Goal: Task Accomplishment & Management: Complete application form

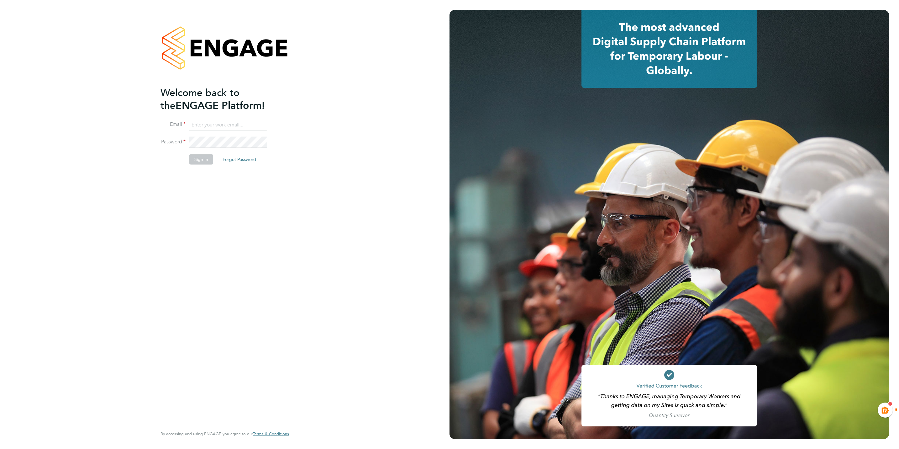
type input "[EMAIL_ADDRESS][PERSON_NAME][DOMAIN_NAME]"
click at [177, 295] on div "Welcome back to the ENGAGE Platform! Email [EMAIL_ADDRESS][PERSON_NAME][DOMAIN_…" at bounding box center [222, 256] width 122 height 340
click at [206, 155] on button "Sign In" at bounding box center [201, 159] width 24 height 10
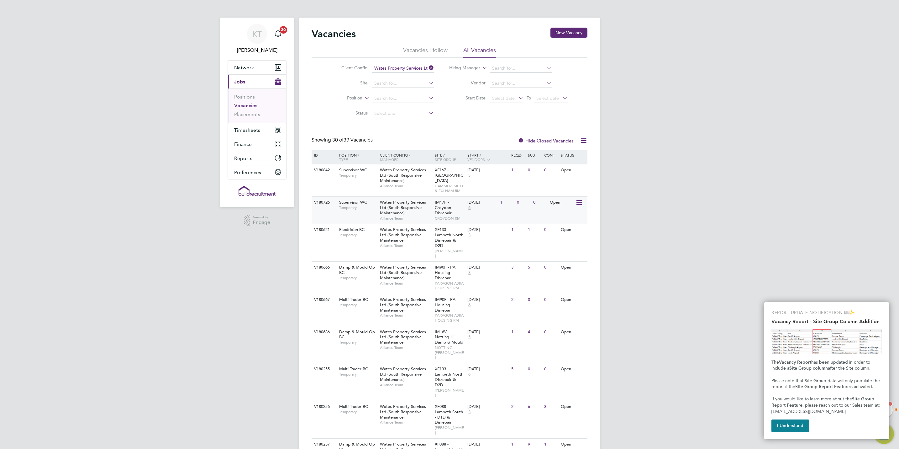
click at [317, 206] on div "V180726" at bounding box center [324, 203] width 22 height 12
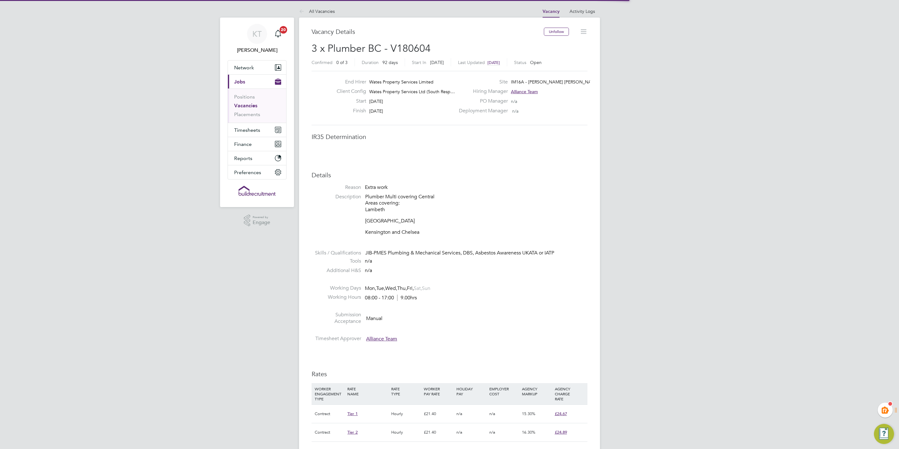
scroll to position [19, 44]
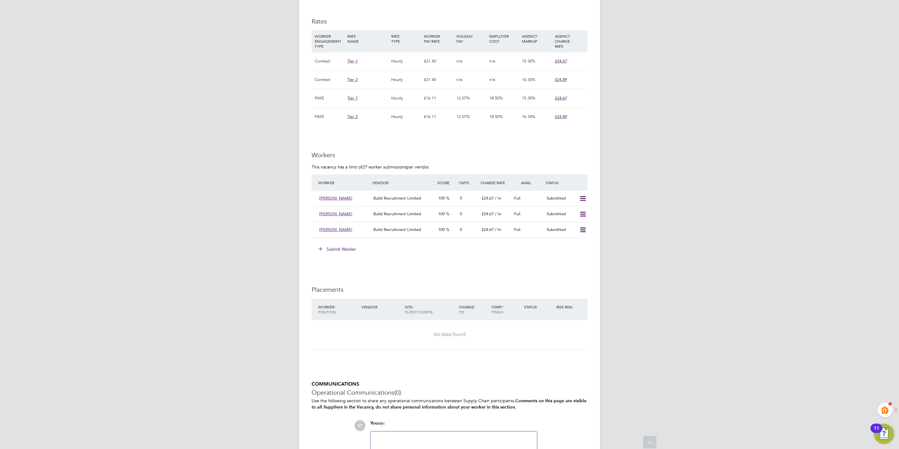
click at [340, 250] on button "Submit Worker" at bounding box center [337, 249] width 47 height 10
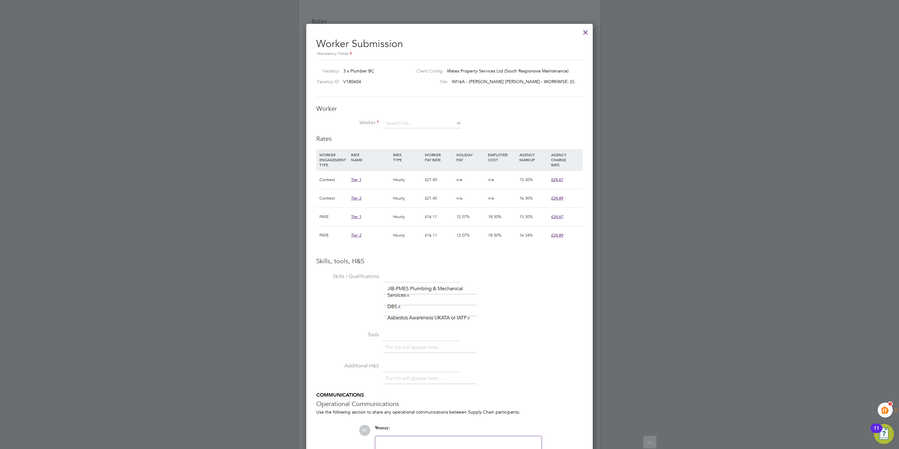
click at [432, 118] on div "Worker Worker Worker Engagement Type" at bounding box center [449, 119] width 266 height 30
click at [428, 123] on input at bounding box center [422, 123] width 77 height 9
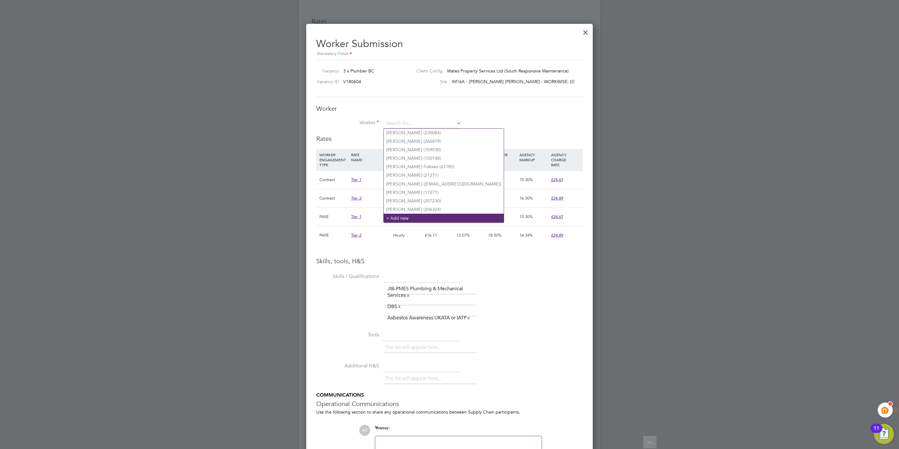
click at [411, 217] on li "+ Add new" at bounding box center [444, 217] width 120 height 8
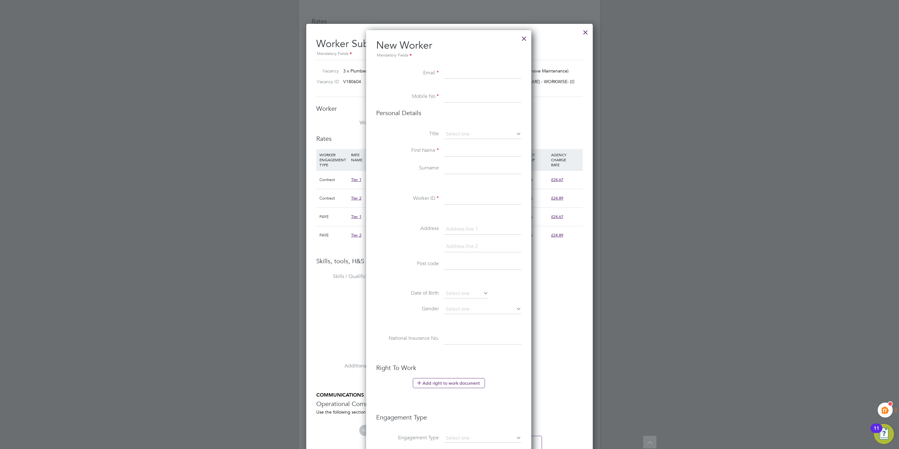
paste input "elhoussainsghir@yahoo.co.uk"
type input "elhoussainsghir@yahoo.co.uk"
click at [458, 91] on li at bounding box center [448, 88] width 145 height 6
click at [450, 92] on input at bounding box center [482, 96] width 77 height 11
paste input "+44 7946 499209"
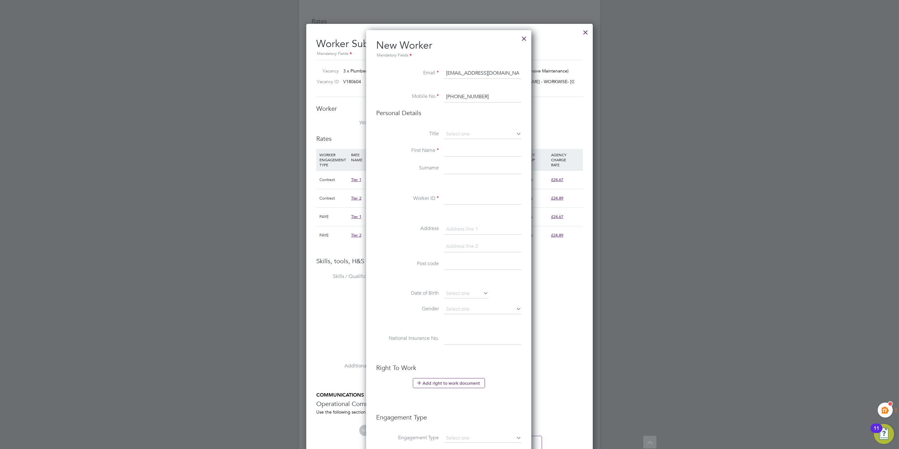
click at [456, 95] on input "+44 7946 499209" at bounding box center [482, 96] width 77 height 11
click at [459, 95] on input "7946 499209" at bounding box center [482, 96] width 77 height 11
type input "7946499209"
click at [465, 133] on input at bounding box center [482, 133] width 77 height 9
click at [457, 142] on li "Mr" at bounding box center [483, 143] width 78 height 8
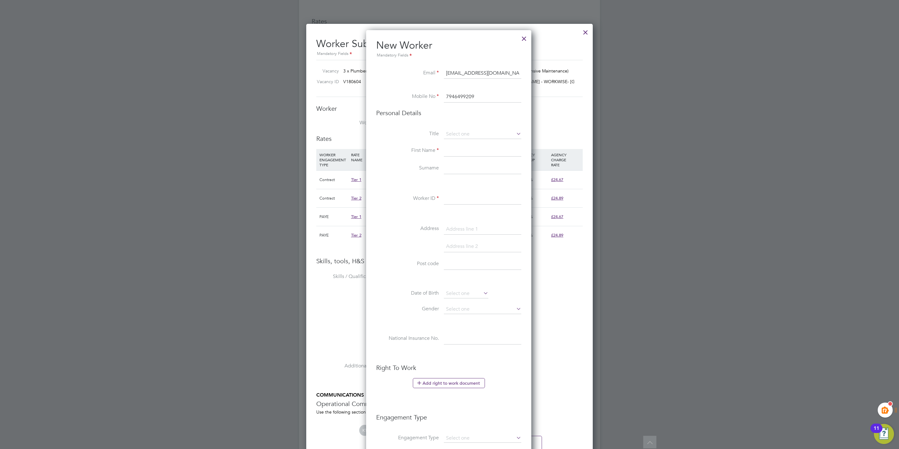
type input "Mr"
click at [452, 154] on input at bounding box center [482, 150] width 77 height 11
paste input "ELHOUSSAIN"
type input "ELHOUSSAIN"
click at [456, 168] on input at bounding box center [482, 168] width 77 height 11
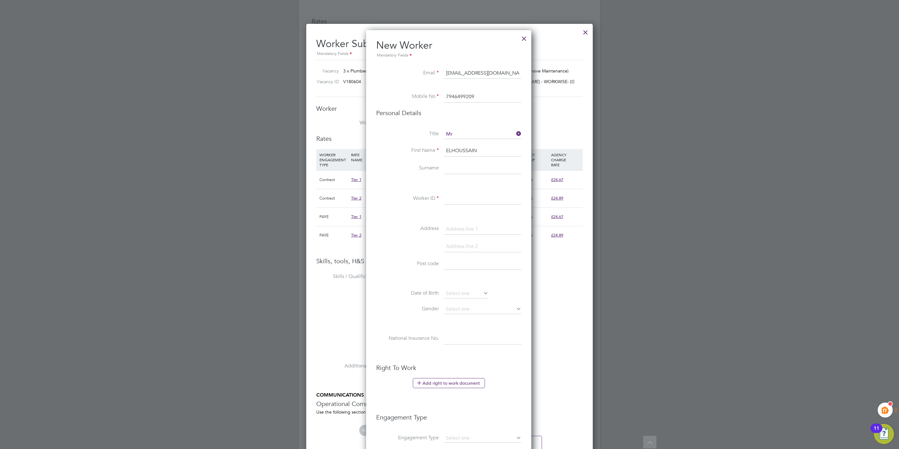
paste input "SGHIR"
type input "SGHIR"
drag, startPoint x: 458, startPoint y: 198, endPoint x: 462, endPoint y: 207, distance: 9.4
click at [458, 198] on input at bounding box center [482, 198] width 77 height 11
paste input "301738"
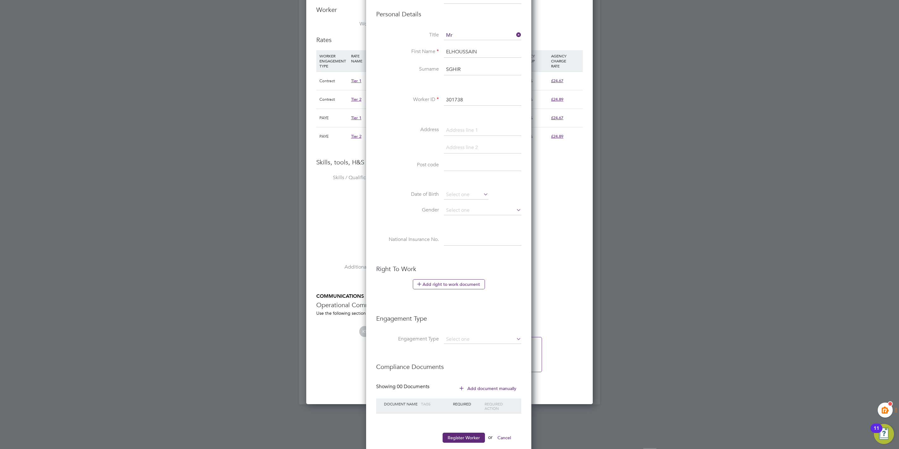
scroll to position [537, 0]
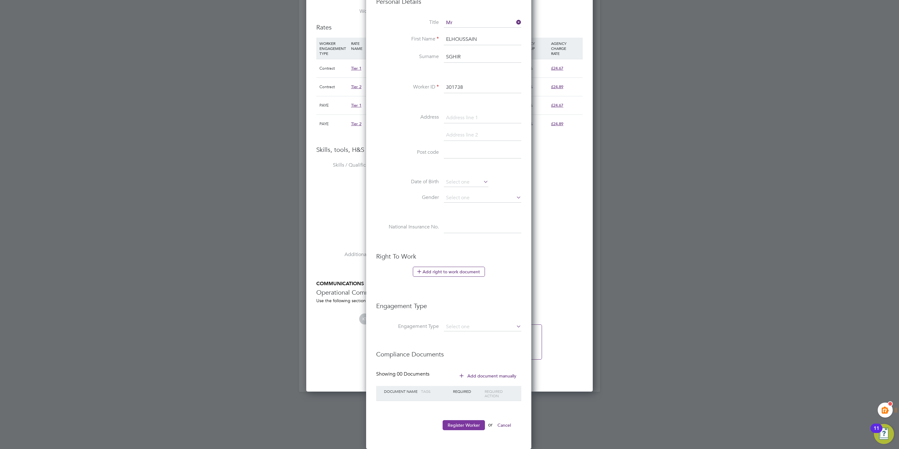
type input "301738"
click at [464, 423] on button "Register Worker" at bounding box center [464, 425] width 42 height 10
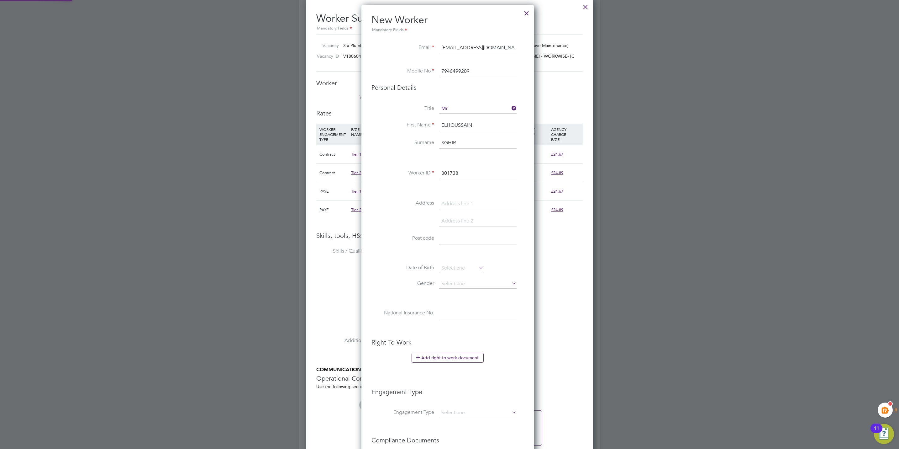
scroll to position [0, 0]
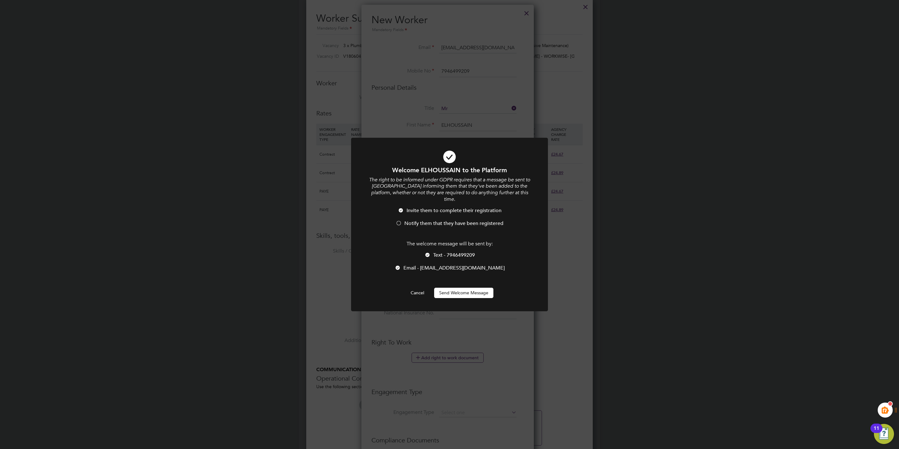
click at [466, 291] on button "Send Welcome Message" at bounding box center [463, 292] width 59 height 10
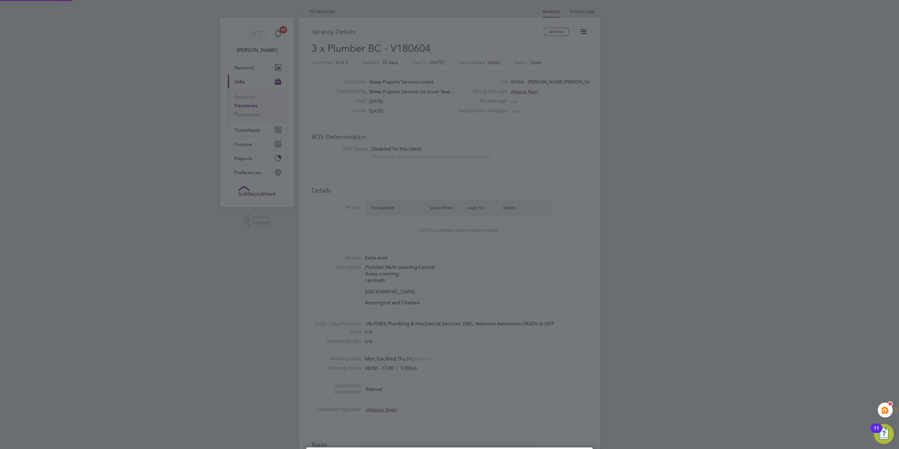
scroll to position [449, 0]
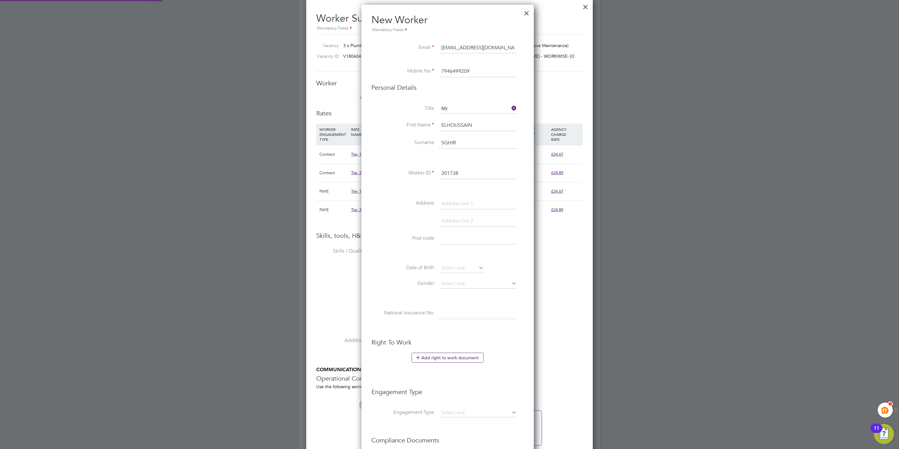
type input "ELHOUSSAIN SGHIR (301738)"
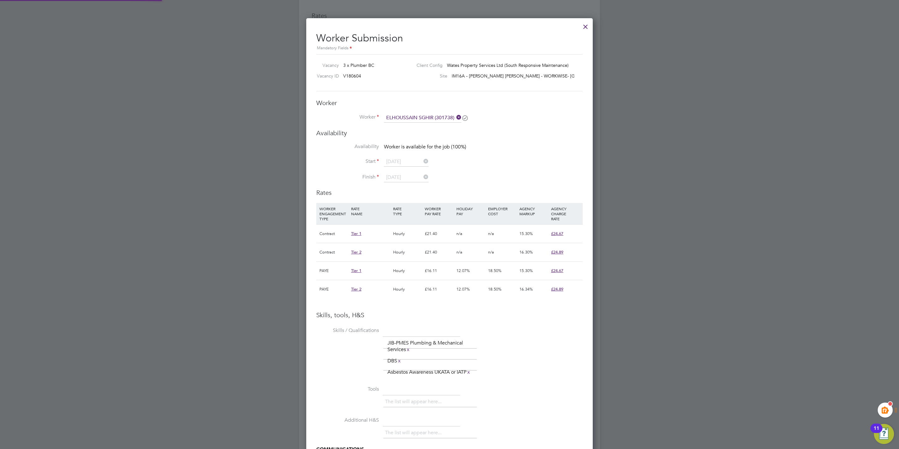
scroll to position [423, 0]
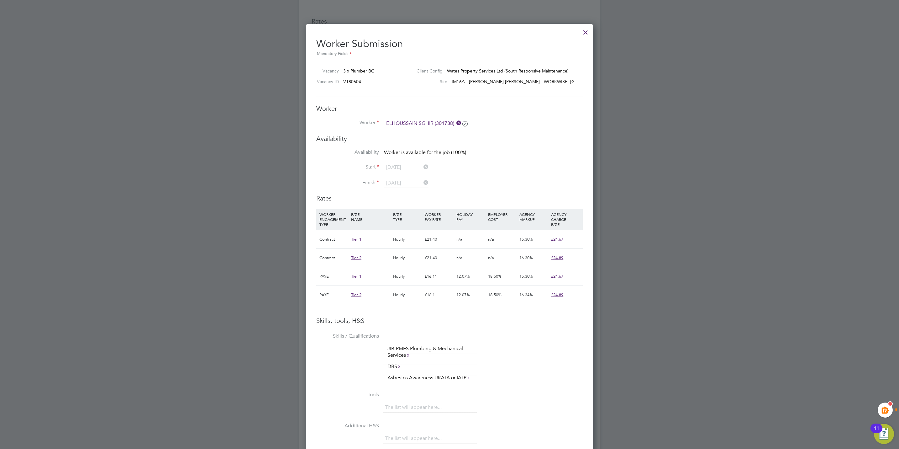
click at [455, 124] on icon at bounding box center [455, 123] width 0 height 9
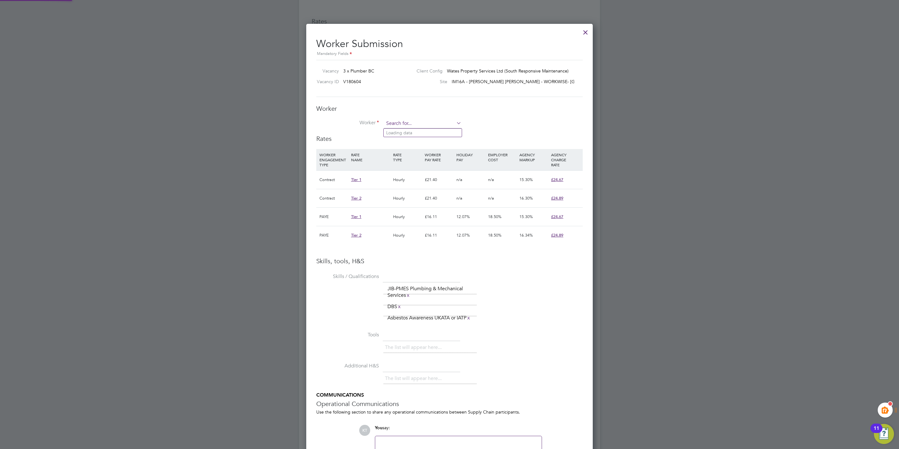
click at [399, 123] on input at bounding box center [422, 123] width 77 height 9
paste input "301738"
click at [425, 133] on b "301738" at bounding box center [428, 132] width 15 height 5
type input "Elhoussain Sghir (301738)"
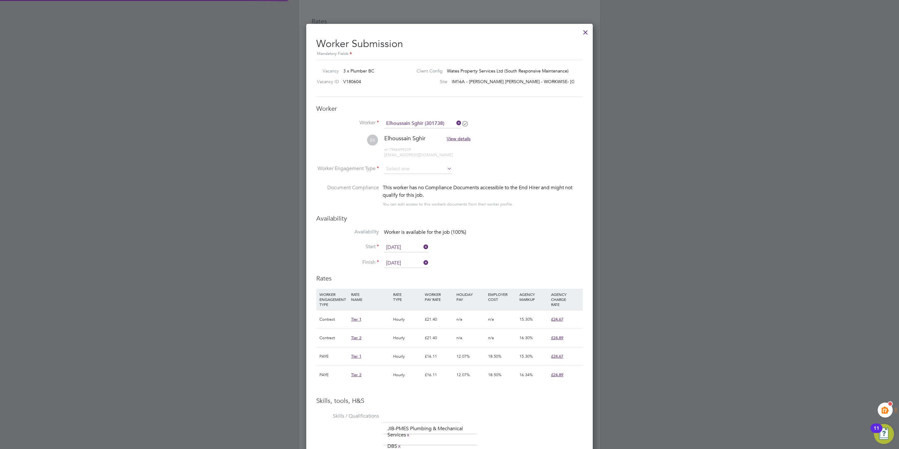
scroll to position [620, 287]
click at [407, 168] on input at bounding box center [418, 168] width 68 height 9
click at [405, 179] on li "Contract" at bounding box center [418, 178] width 69 height 8
type input "Contract"
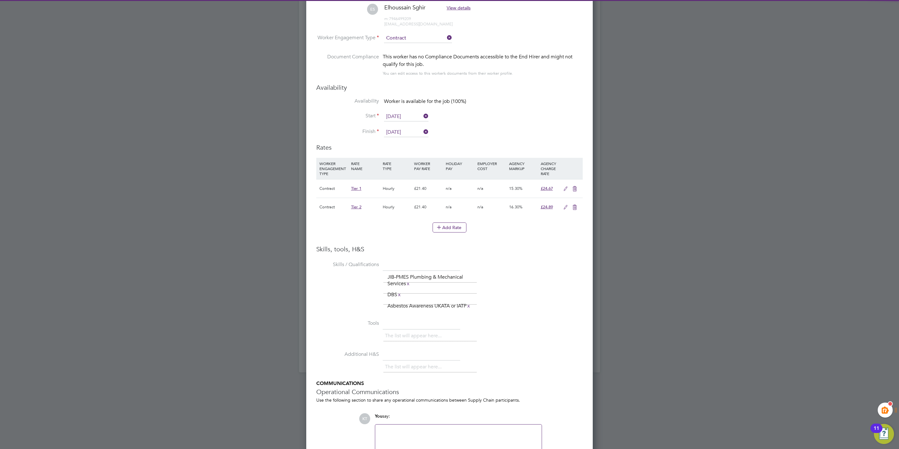
scroll to position [598, 0]
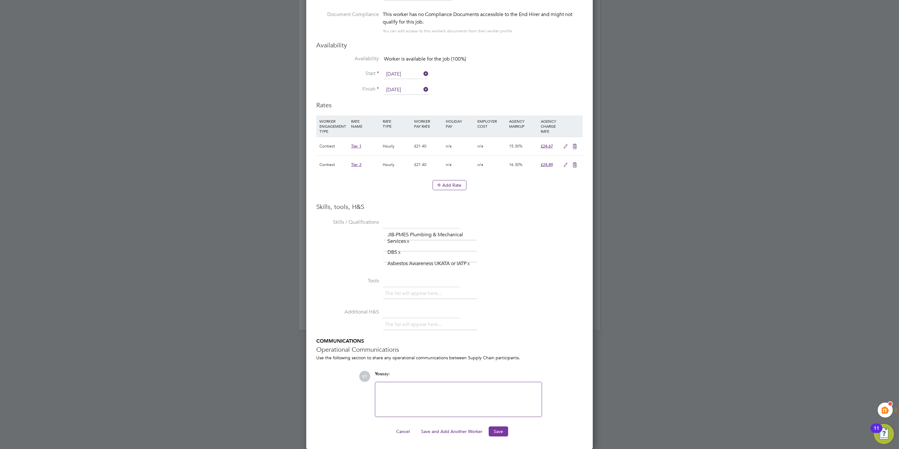
click at [497, 432] on button "Save" at bounding box center [498, 431] width 19 height 10
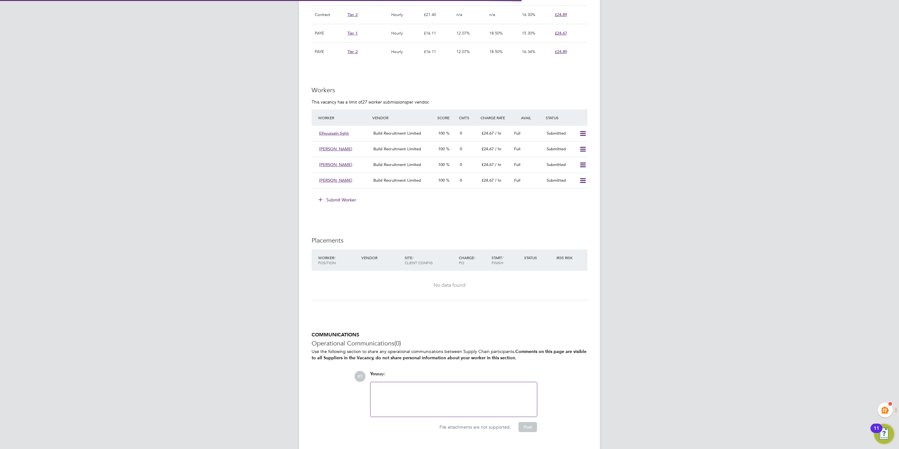
scroll to position [19, 44]
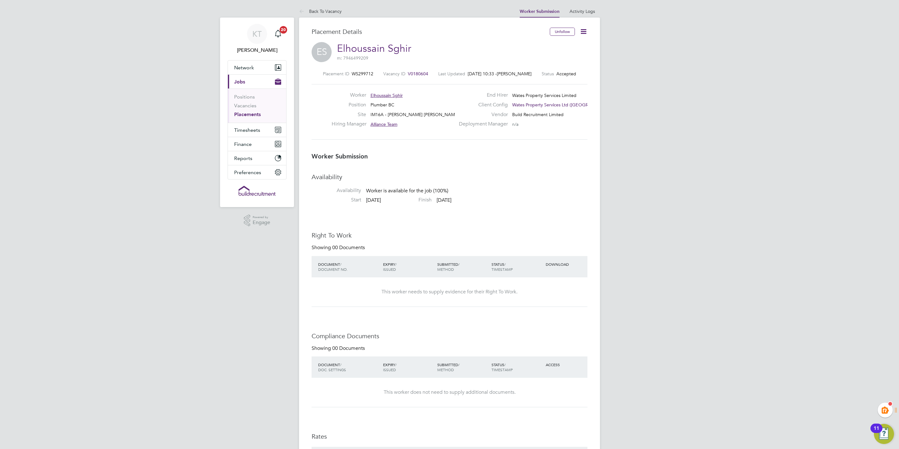
drag, startPoint x: 586, startPoint y: 28, endPoint x: 585, endPoint y: 31, distance: 3.3
click at [586, 28] on icon at bounding box center [584, 32] width 8 height 8
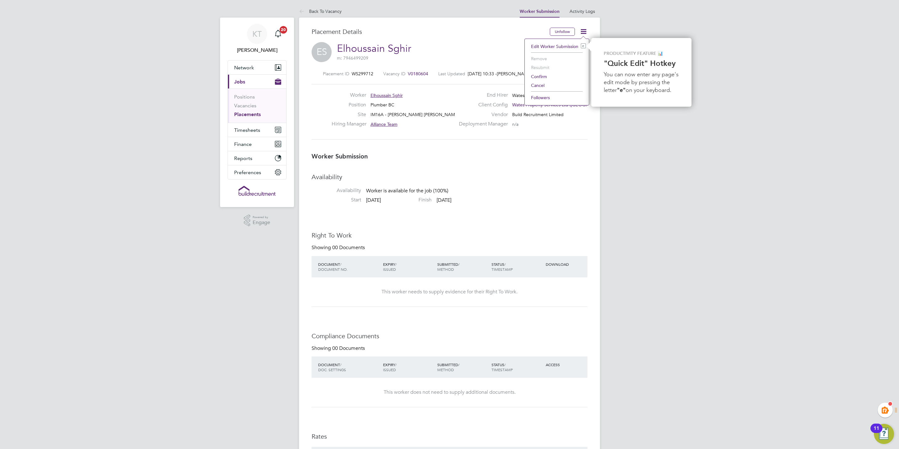
click at [542, 75] on li "Confirm" at bounding box center [557, 76] width 58 height 9
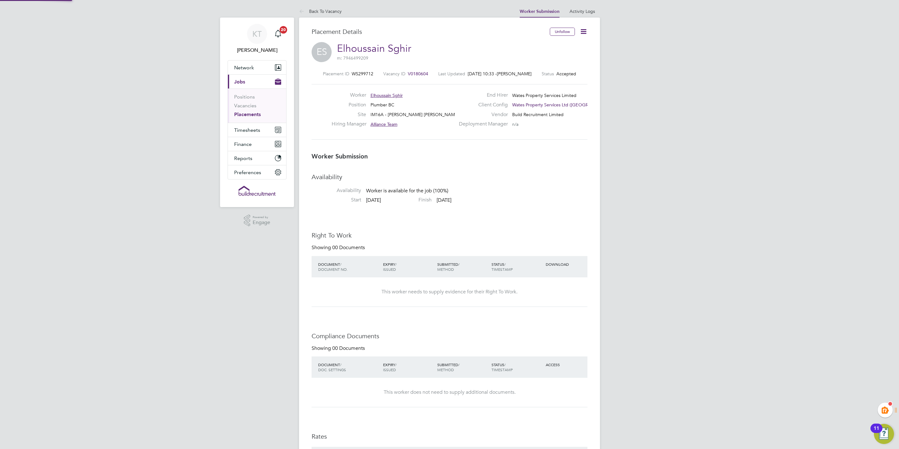
scroll to position [3, 3]
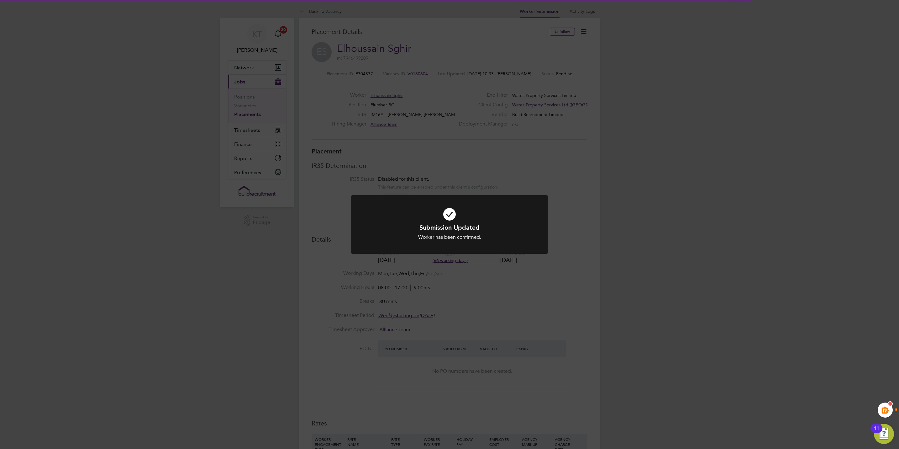
click at [450, 142] on div "Submission Updated Worker has been confirmed. Cancel Okay" at bounding box center [449, 224] width 899 height 449
